Goal: Task Accomplishment & Management: Manage account settings

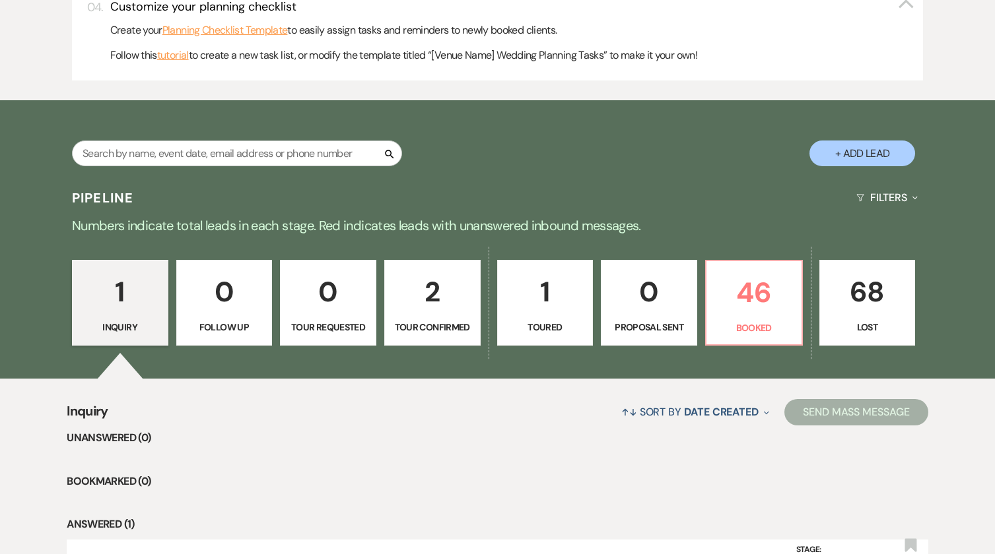
scroll to position [688, 0]
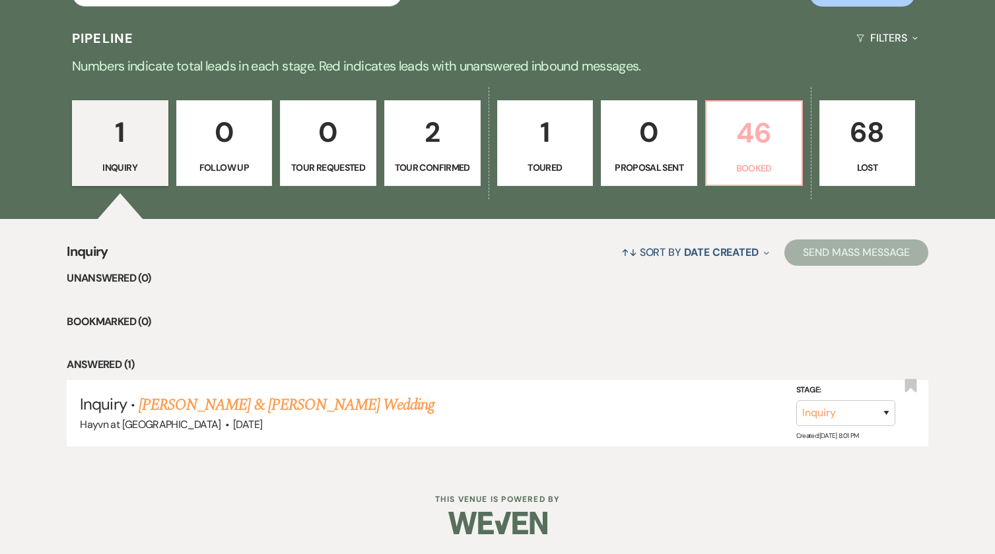
click at [760, 164] on p "Booked" at bounding box center [753, 168] width 79 height 15
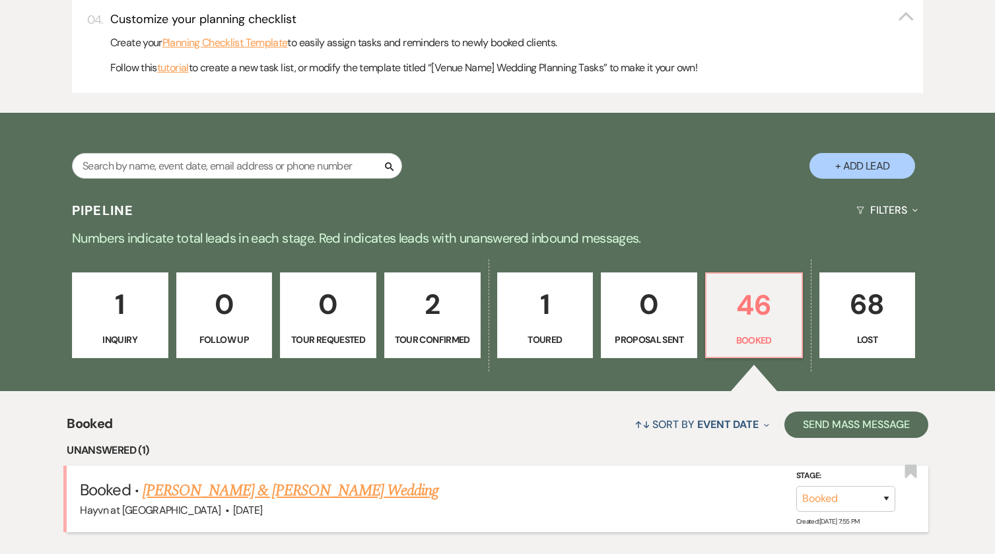
scroll to position [688, 0]
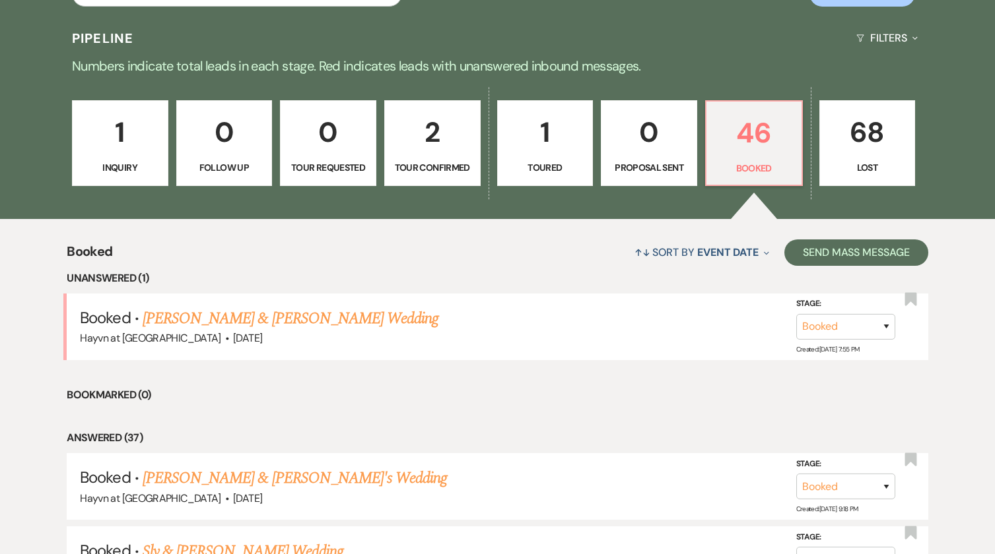
click at [304, 315] on link "[PERSON_NAME] & [PERSON_NAME] Wedding" at bounding box center [291, 319] width 296 height 24
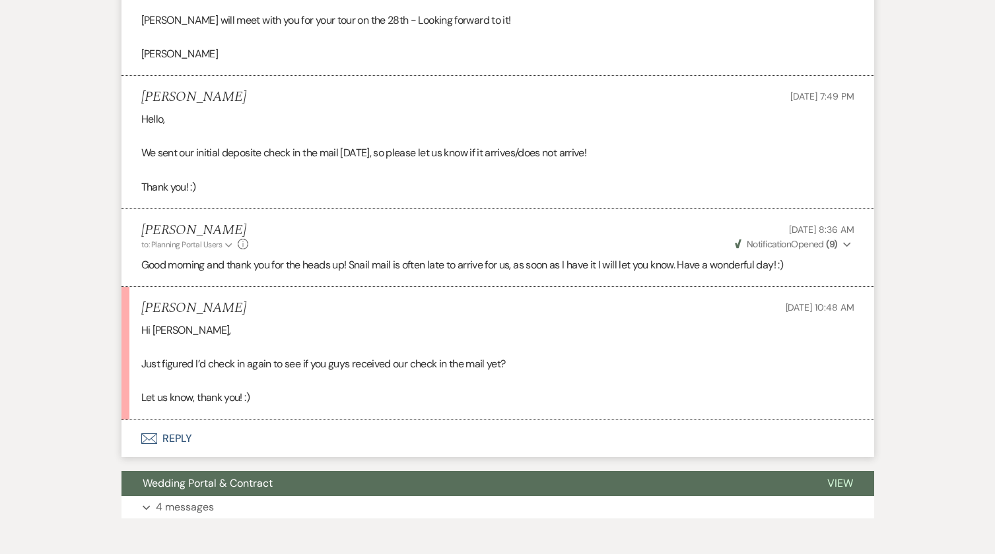
scroll to position [2296, 0]
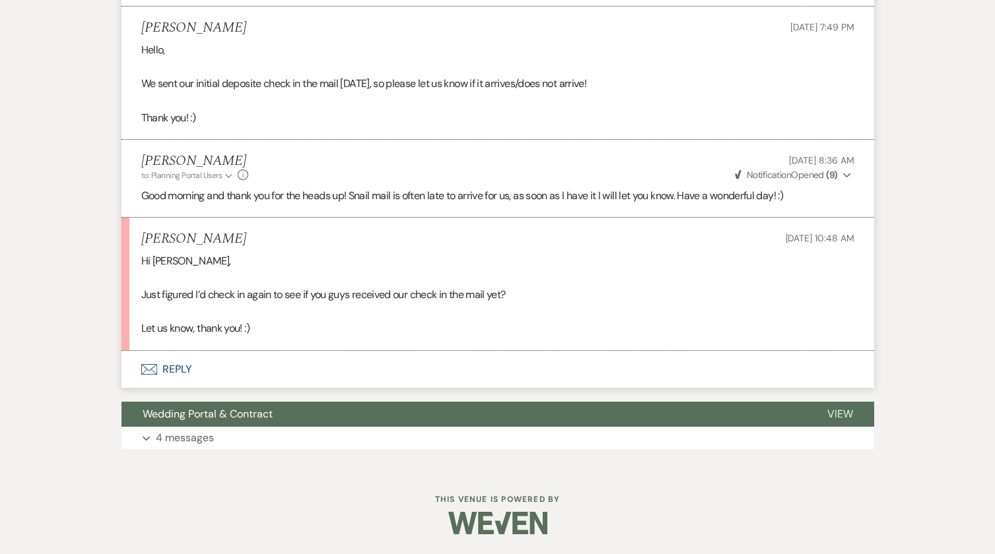
click at [178, 363] on button "Envelope Reply" at bounding box center [497, 369] width 752 height 37
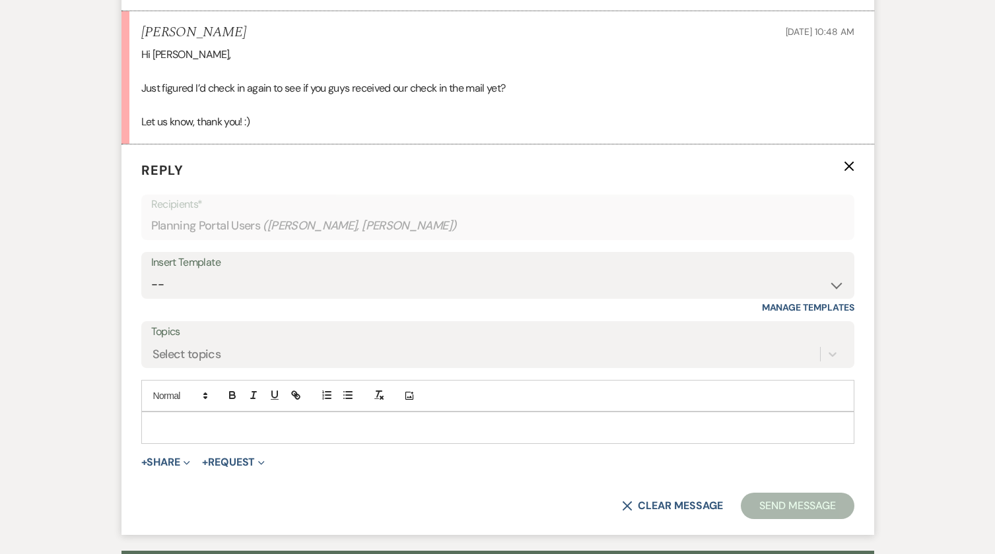
scroll to position [2507, 0]
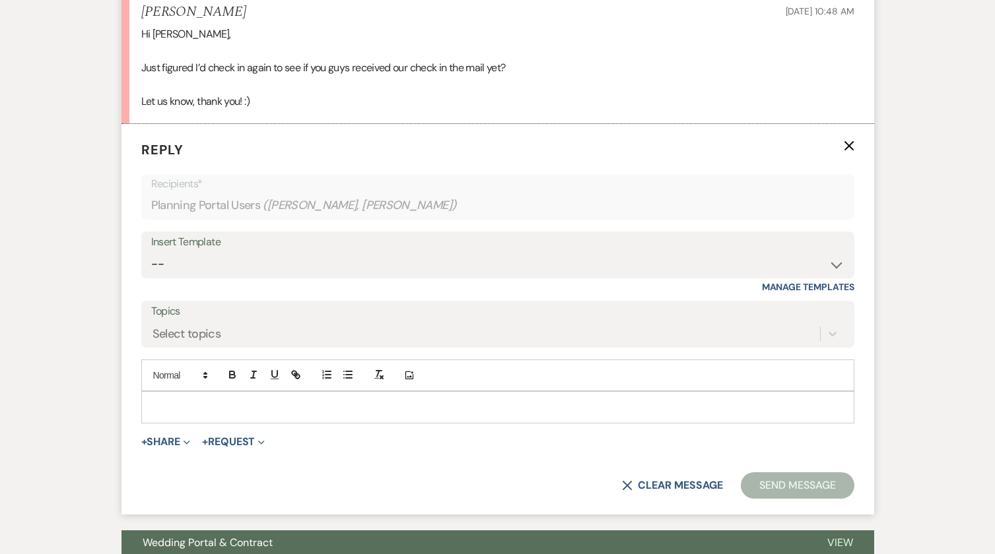
click at [205, 414] on p at bounding box center [498, 407] width 692 height 15
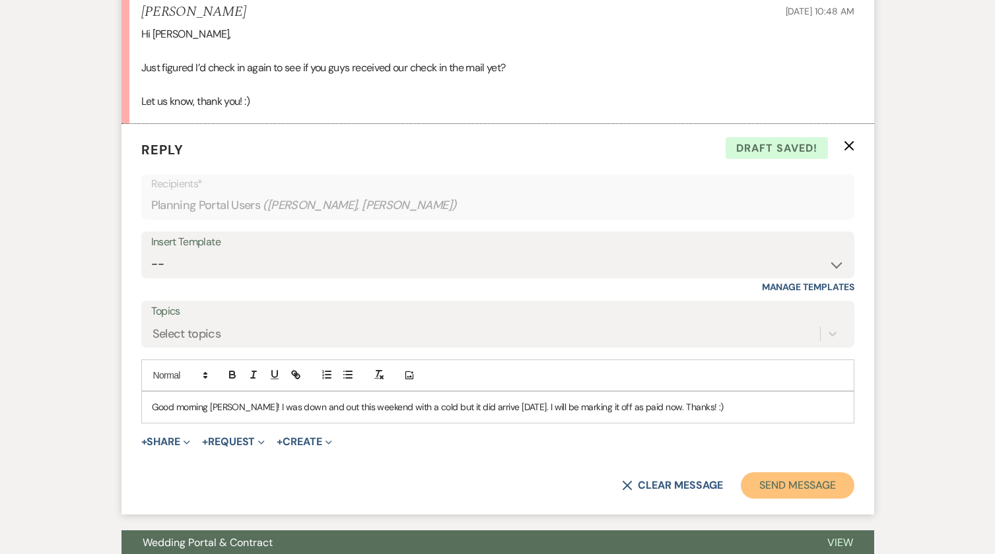
click at [784, 499] on button "Send Message" at bounding box center [797, 486] width 113 height 26
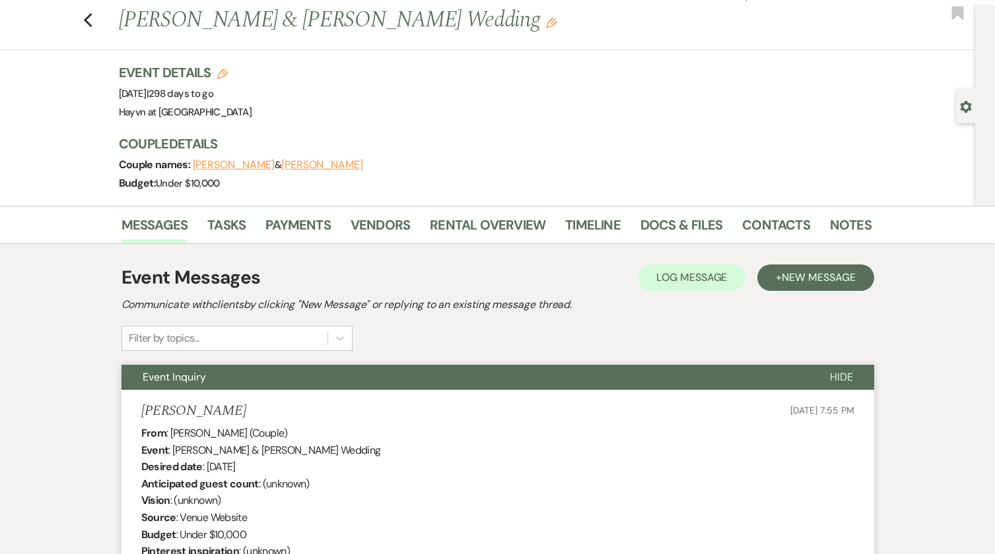
scroll to position [0, 0]
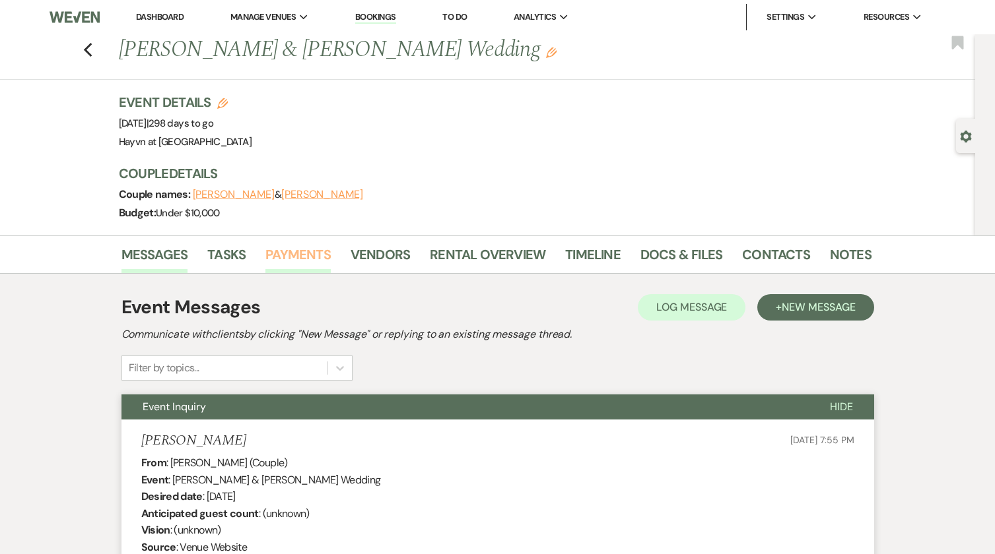
click at [302, 258] on link "Payments" at bounding box center [297, 258] width 65 height 29
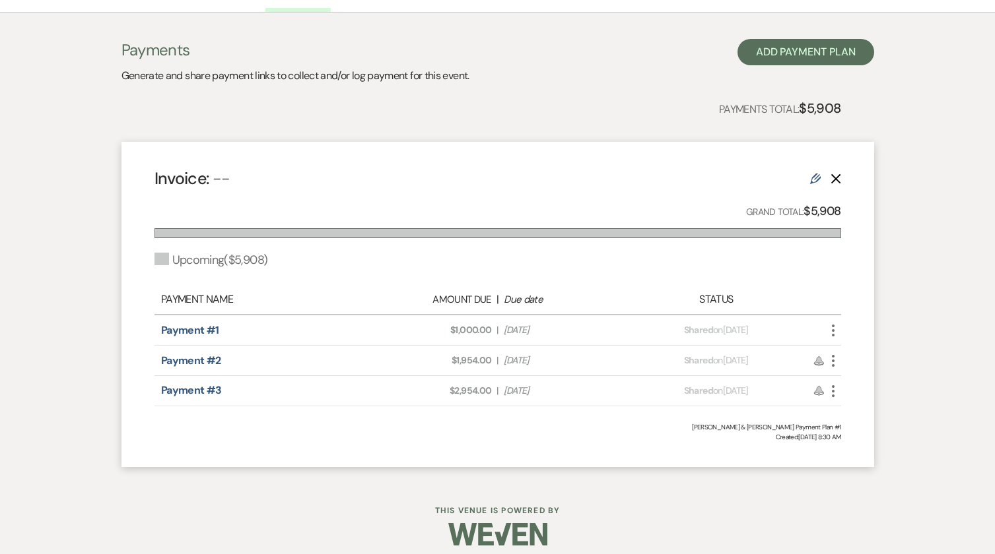
scroll to position [264, 0]
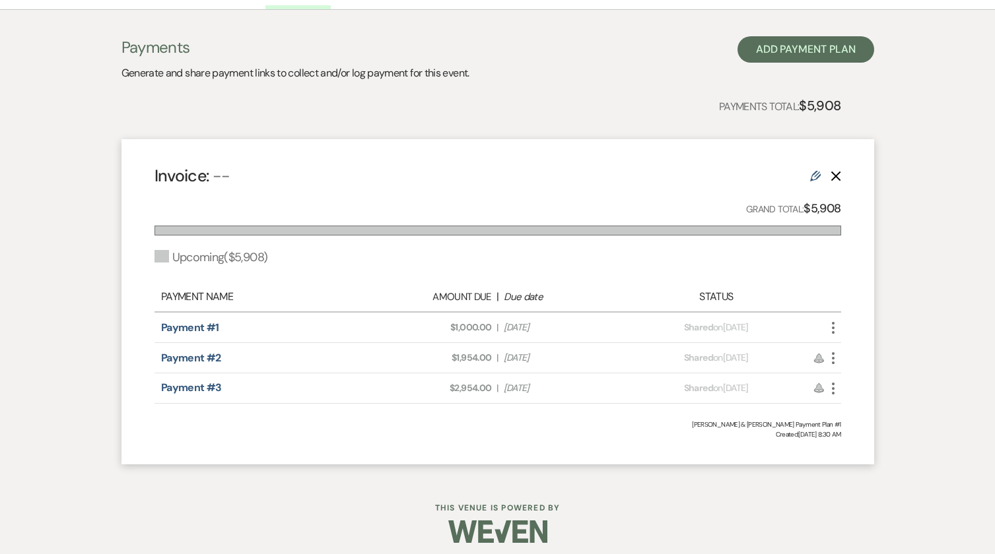
click at [837, 326] on icon "More" at bounding box center [833, 328] width 16 height 16
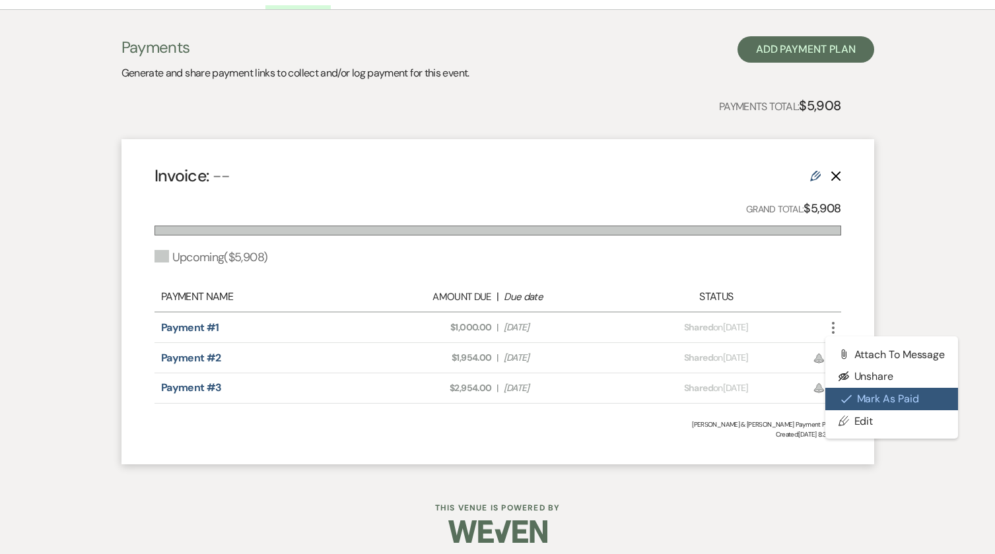
click at [861, 403] on button "Check [PERSON_NAME] [PERSON_NAME] as Paid" at bounding box center [891, 399] width 133 height 22
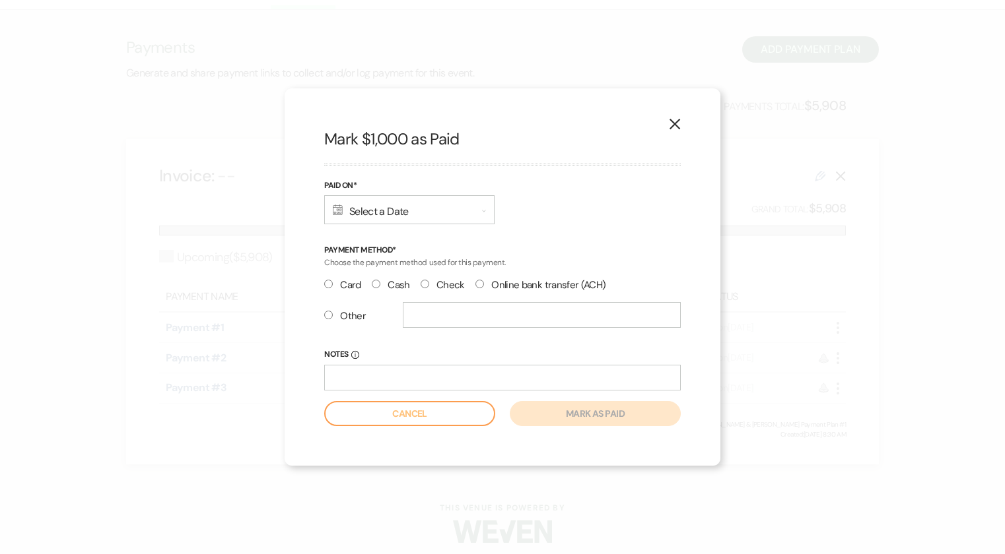
click at [425, 283] on input "Check" at bounding box center [424, 284] width 9 height 9
radio input "true"
click at [467, 215] on div "Calendar Select a Date Expand" at bounding box center [409, 209] width 170 height 29
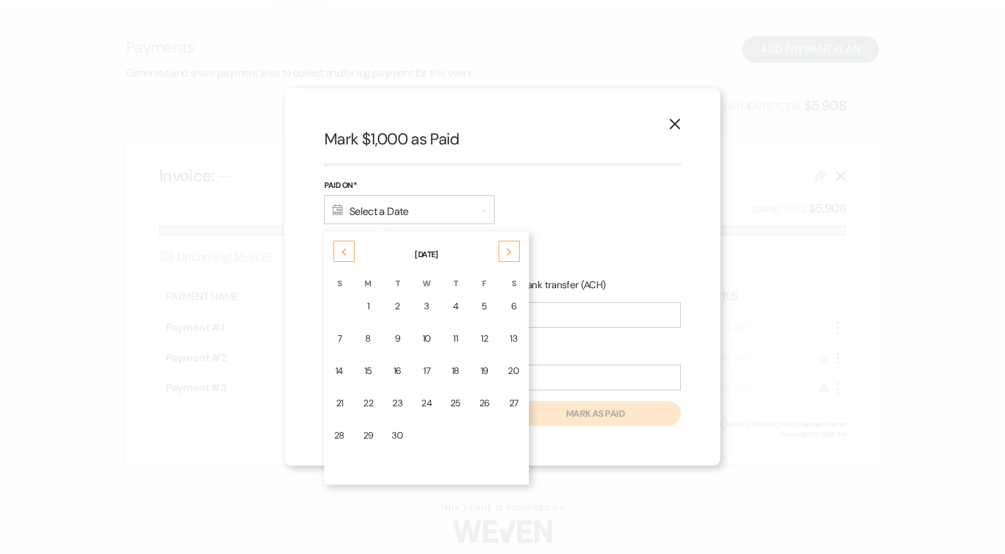
click at [359, 401] on td "22" at bounding box center [368, 403] width 28 height 31
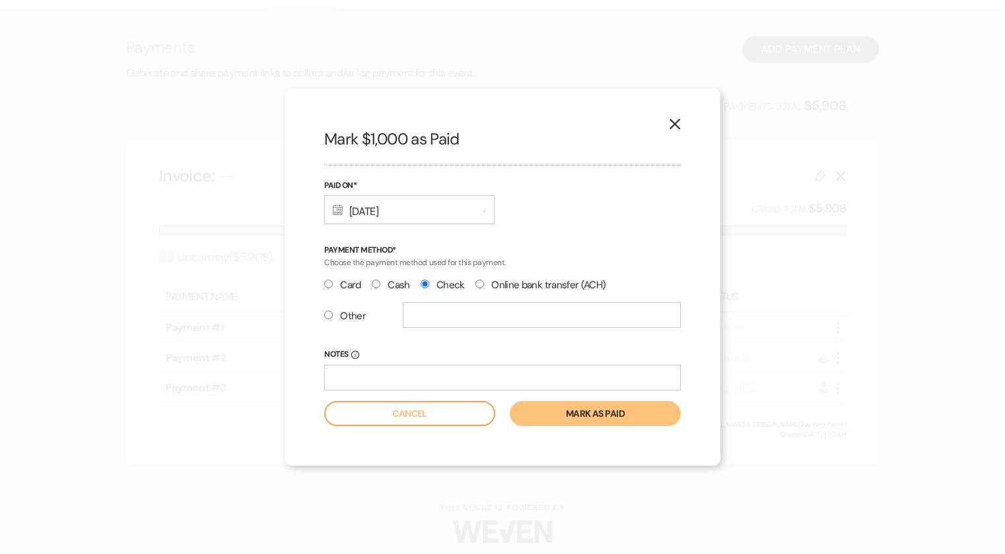
click at [591, 414] on button "Mark as paid" at bounding box center [595, 413] width 171 height 25
